Goal: Transaction & Acquisition: Download file/media

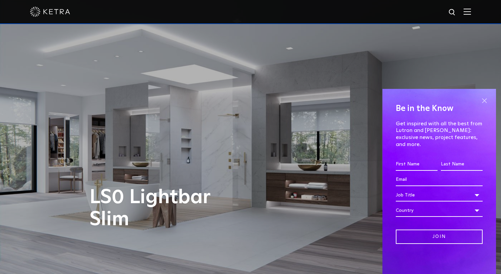
click at [483, 106] on span at bounding box center [485, 101] width 10 height 10
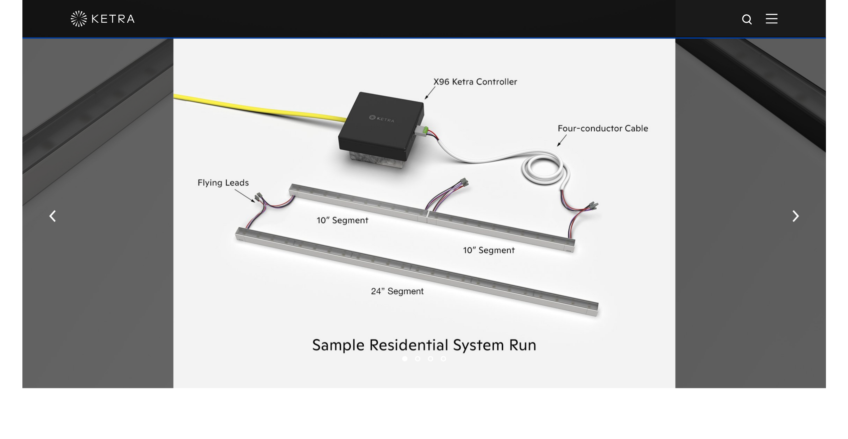
scroll to position [802, 0]
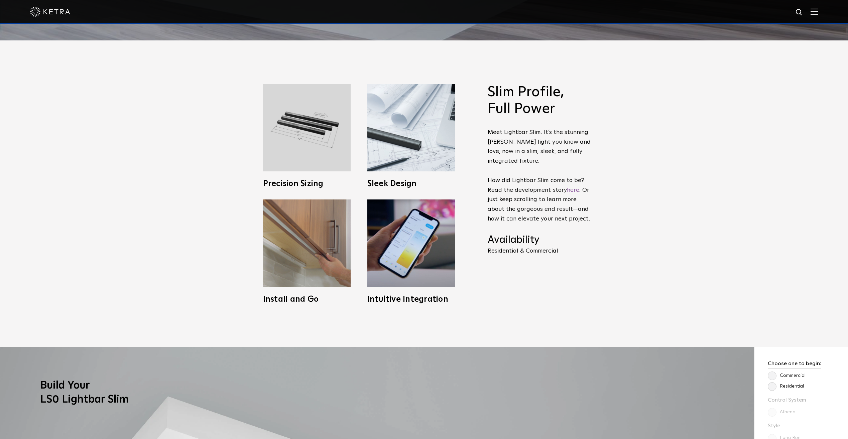
scroll to position [401, 0]
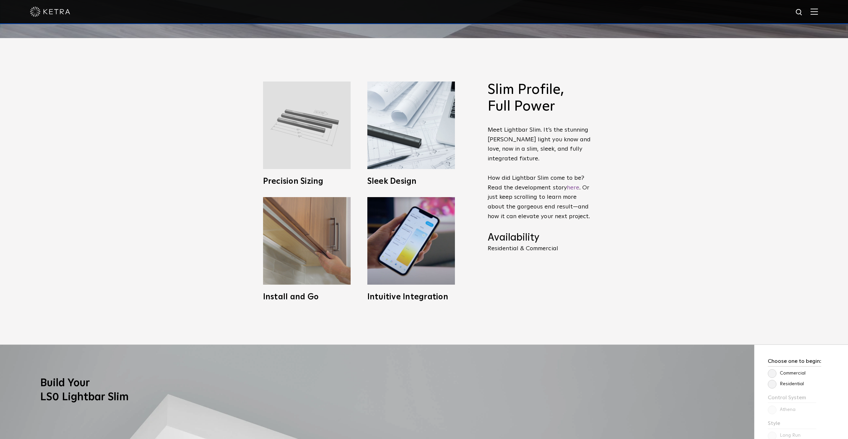
click at [306, 141] on img at bounding box center [307, 126] width 88 height 88
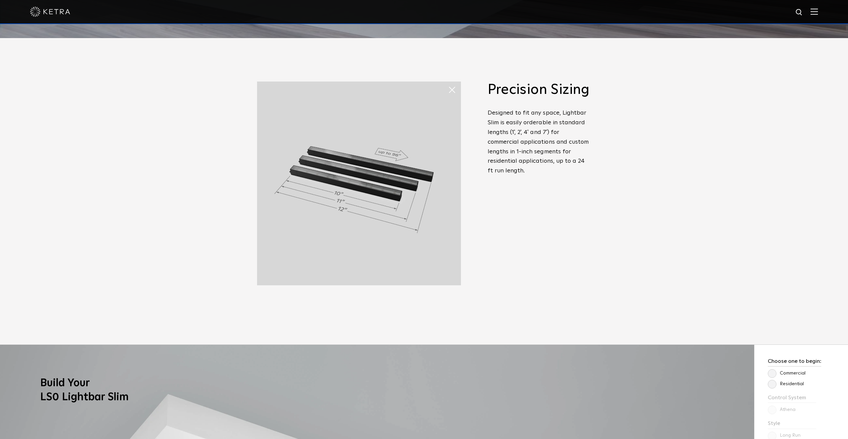
click at [501, 113] on div "Slim Profile, Full Power Meet Lightbar Slim. It’s the stunning Ketra light you …" at bounding box center [424, 191] width 848 height 307
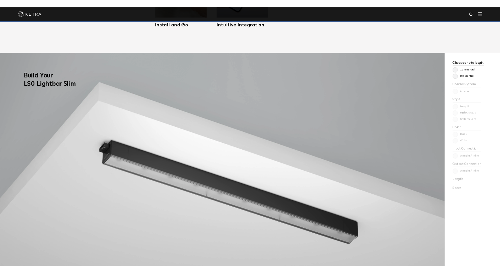
scroll to position [503, 0]
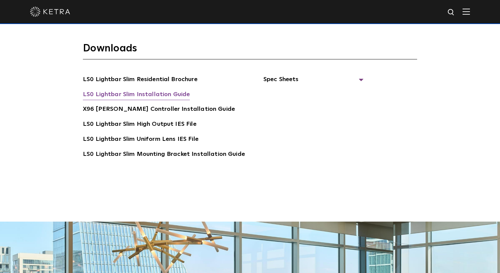
scroll to position [1270, 0]
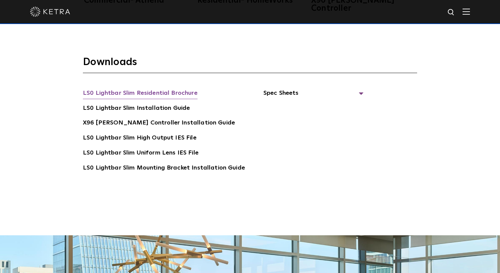
click at [144, 89] on link "LS0 Lightbar Slim Residential Brochure" at bounding box center [140, 94] width 115 height 11
